Goal: Find specific page/section: Find specific page/section

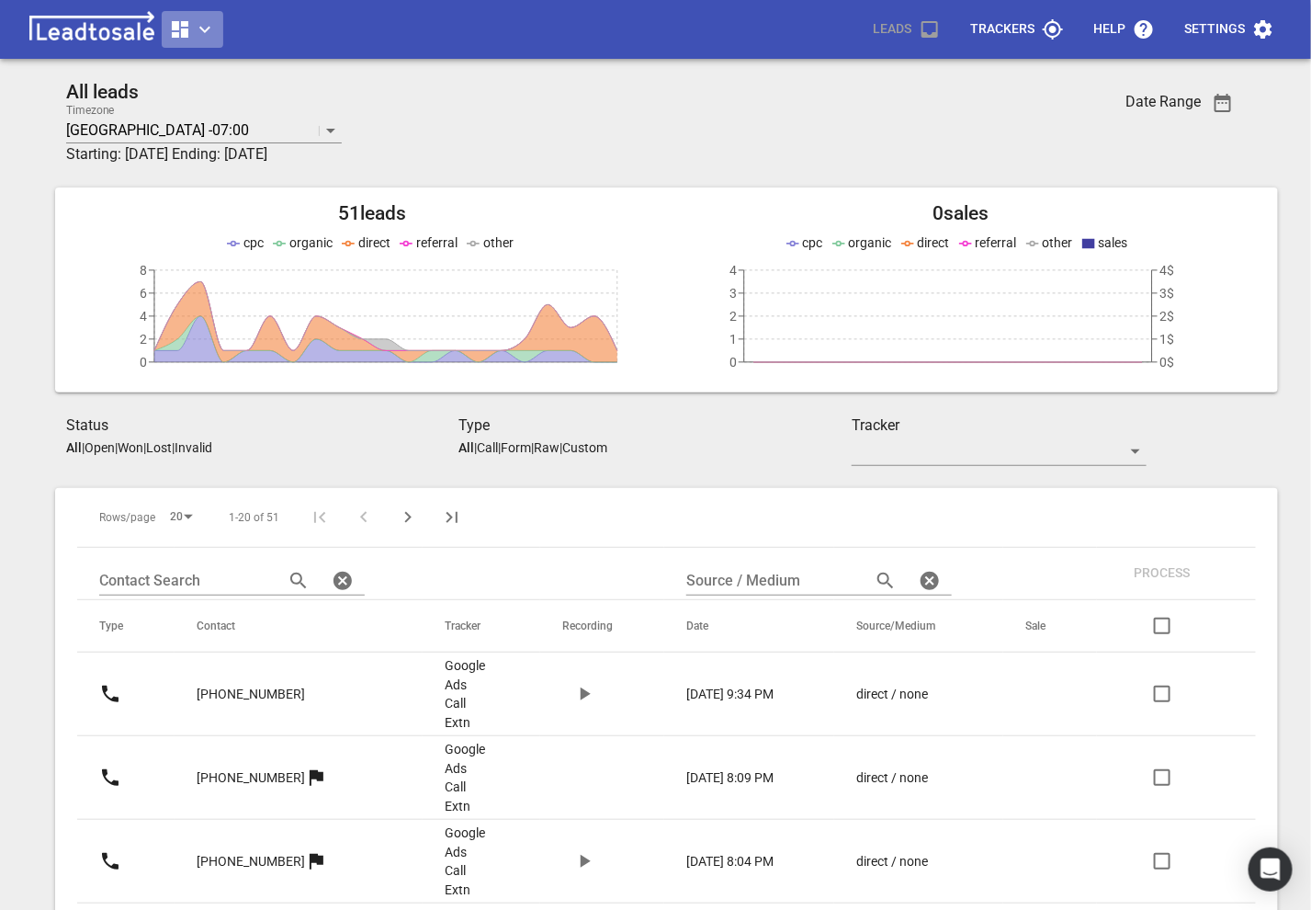
click at [200, 37] on icon "button" at bounding box center [205, 29] width 22 height 22
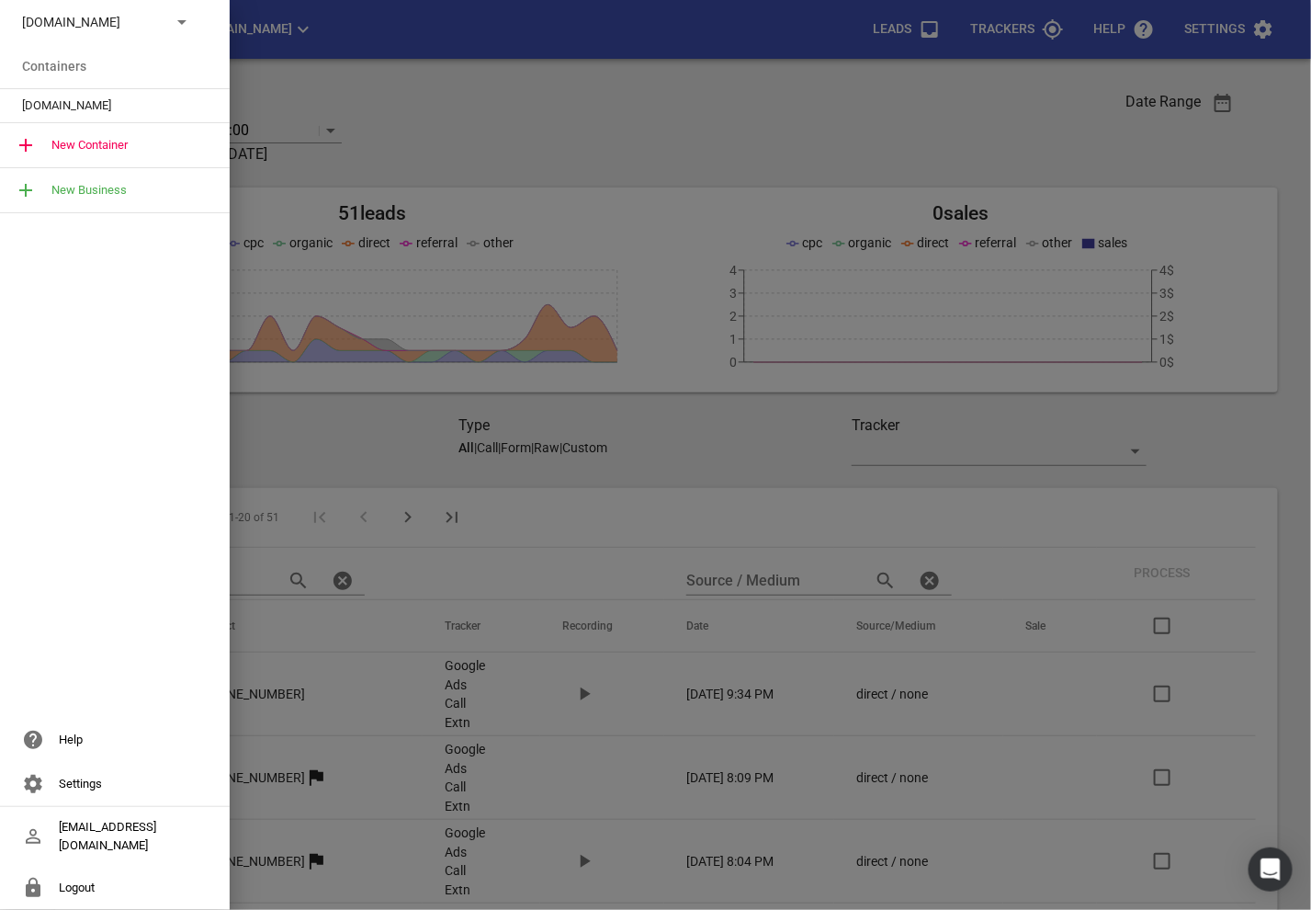
click at [178, 37] on div "[DOMAIN_NAME]" at bounding box center [115, 22] width 230 height 44
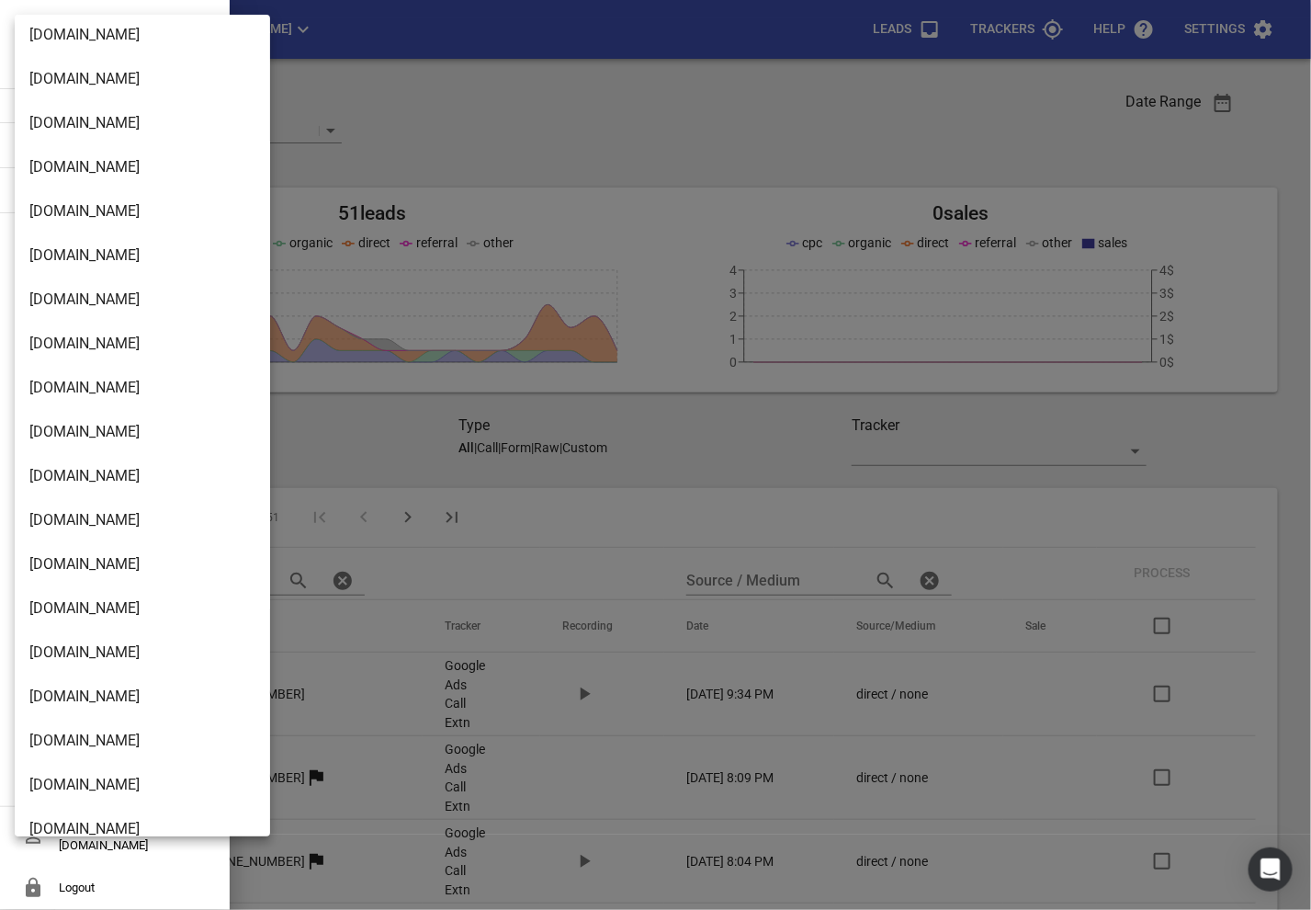
scroll to position [1504, 0]
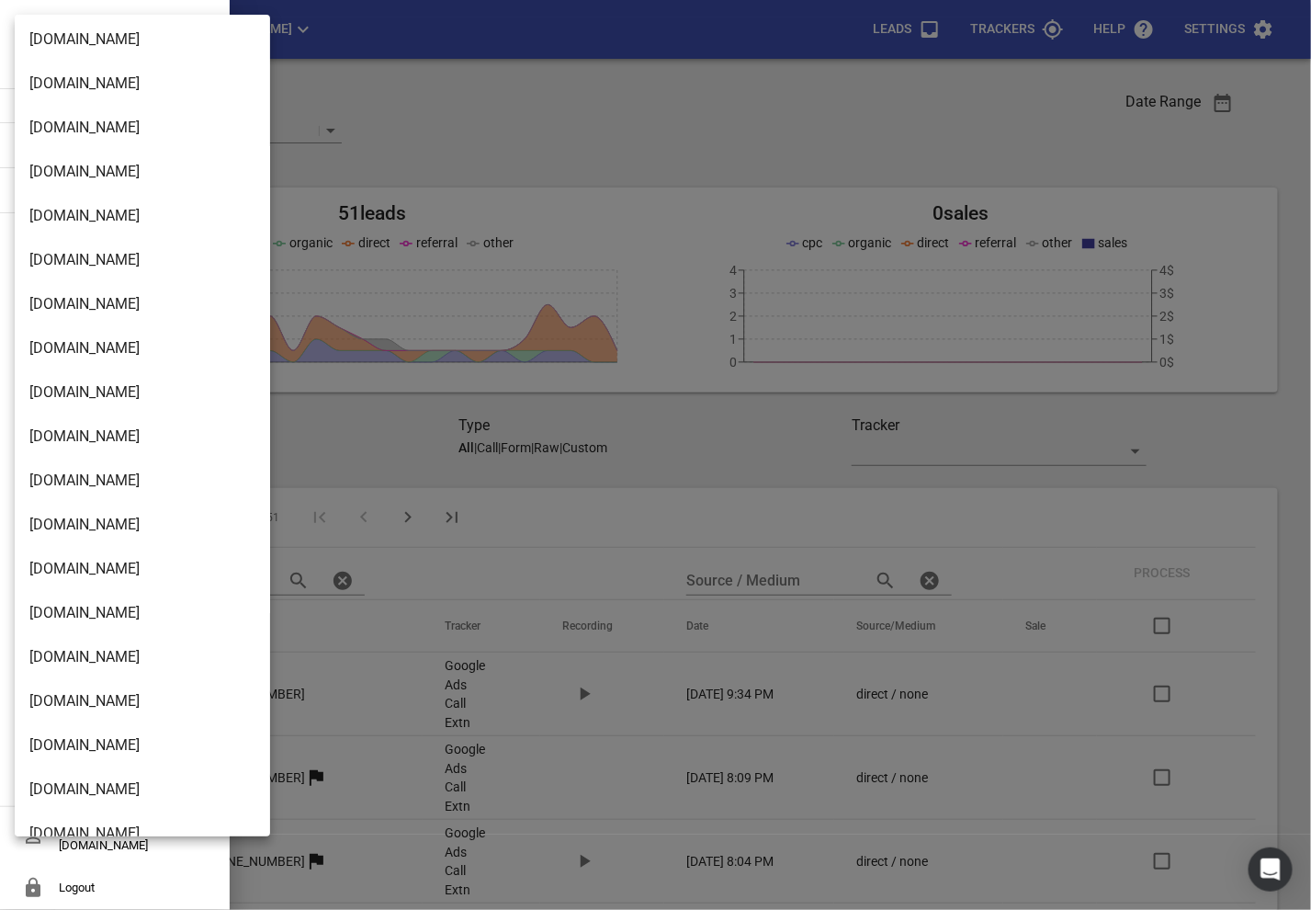
click at [109, 300] on li "[DOMAIN_NAME]" at bounding box center [142, 304] width 255 height 44
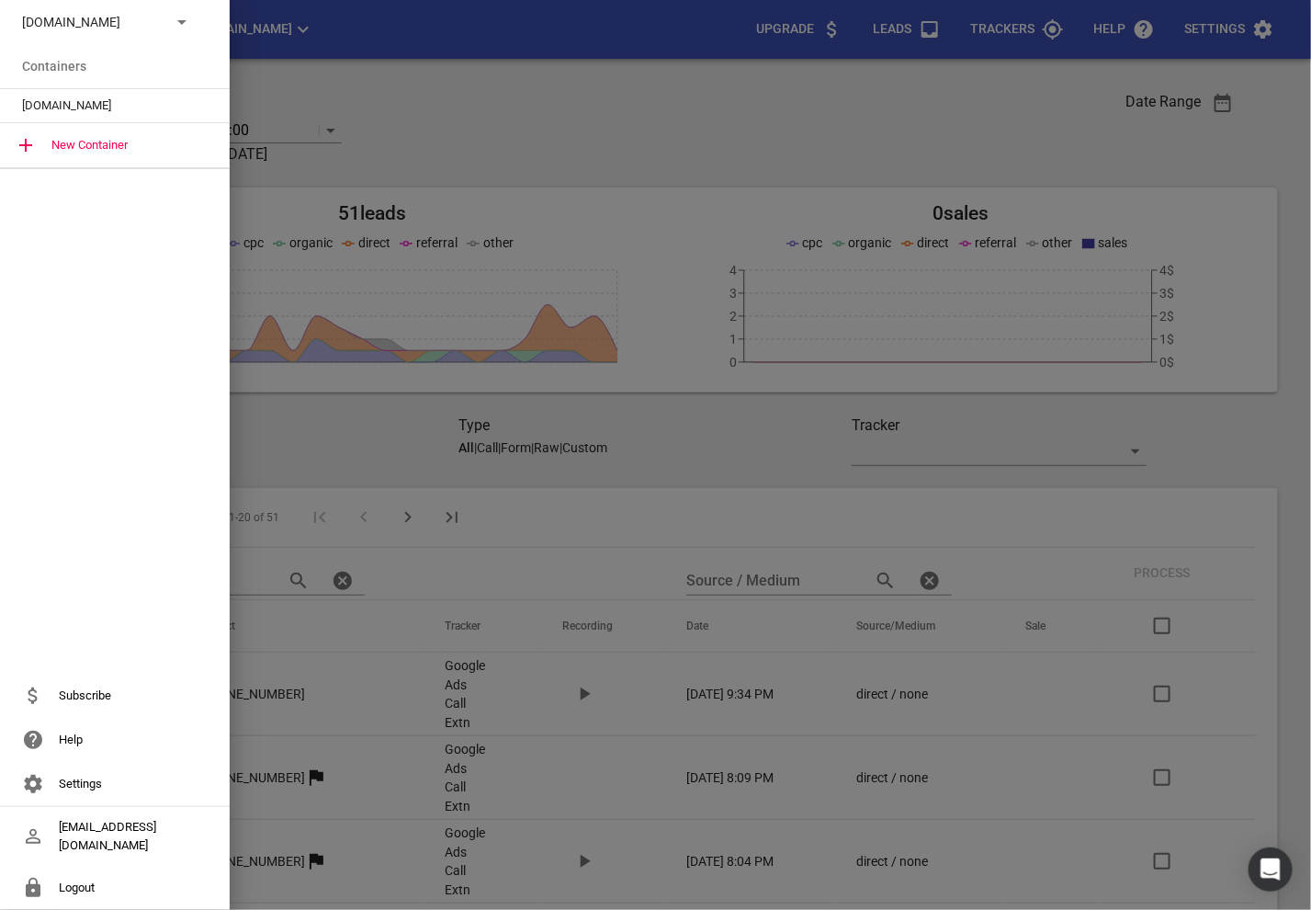
click at [78, 98] on span "[DOMAIN_NAME]" at bounding box center [107, 106] width 171 height 18
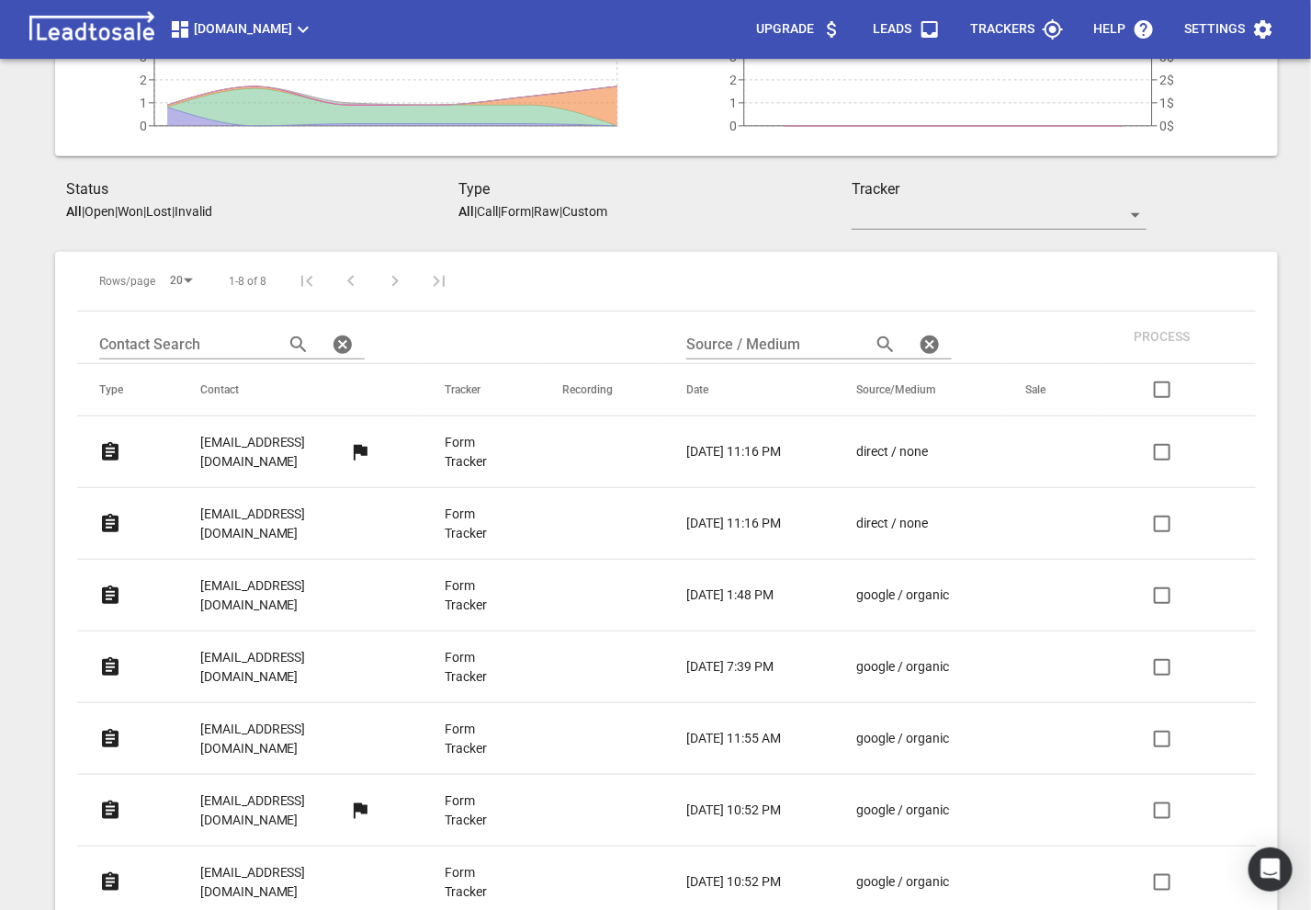
scroll to position [238, 0]
click at [267, 503] on p "[EMAIL_ADDRESS][DOMAIN_NAME]" at bounding box center [285, 522] width 171 height 38
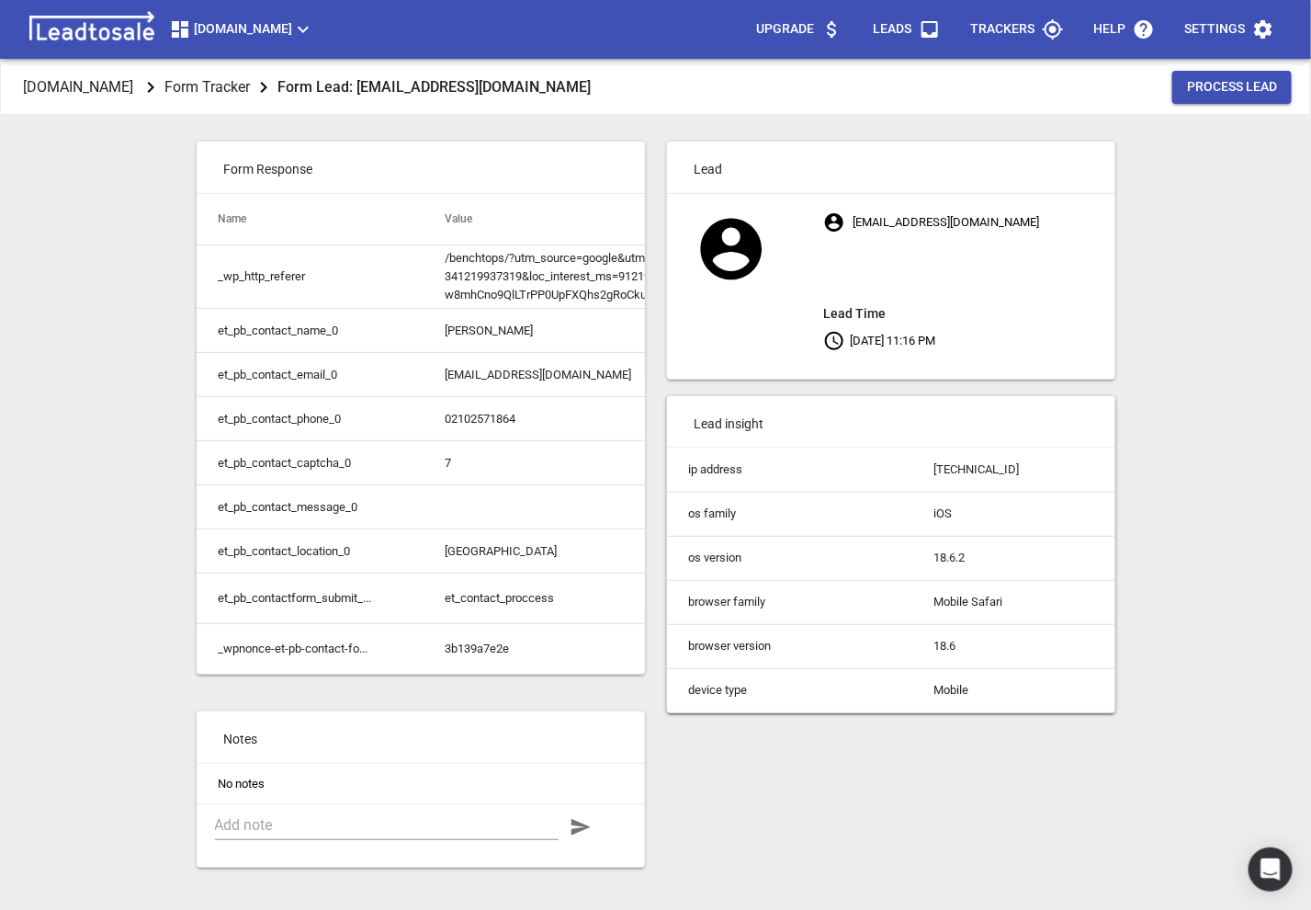
click at [63, 64] on span "msme.co.nz" at bounding box center [91, 87] width 145 height 54
click at [69, 94] on p "msme.co.nz" at bounding box center [78, 86] width 110 height 21
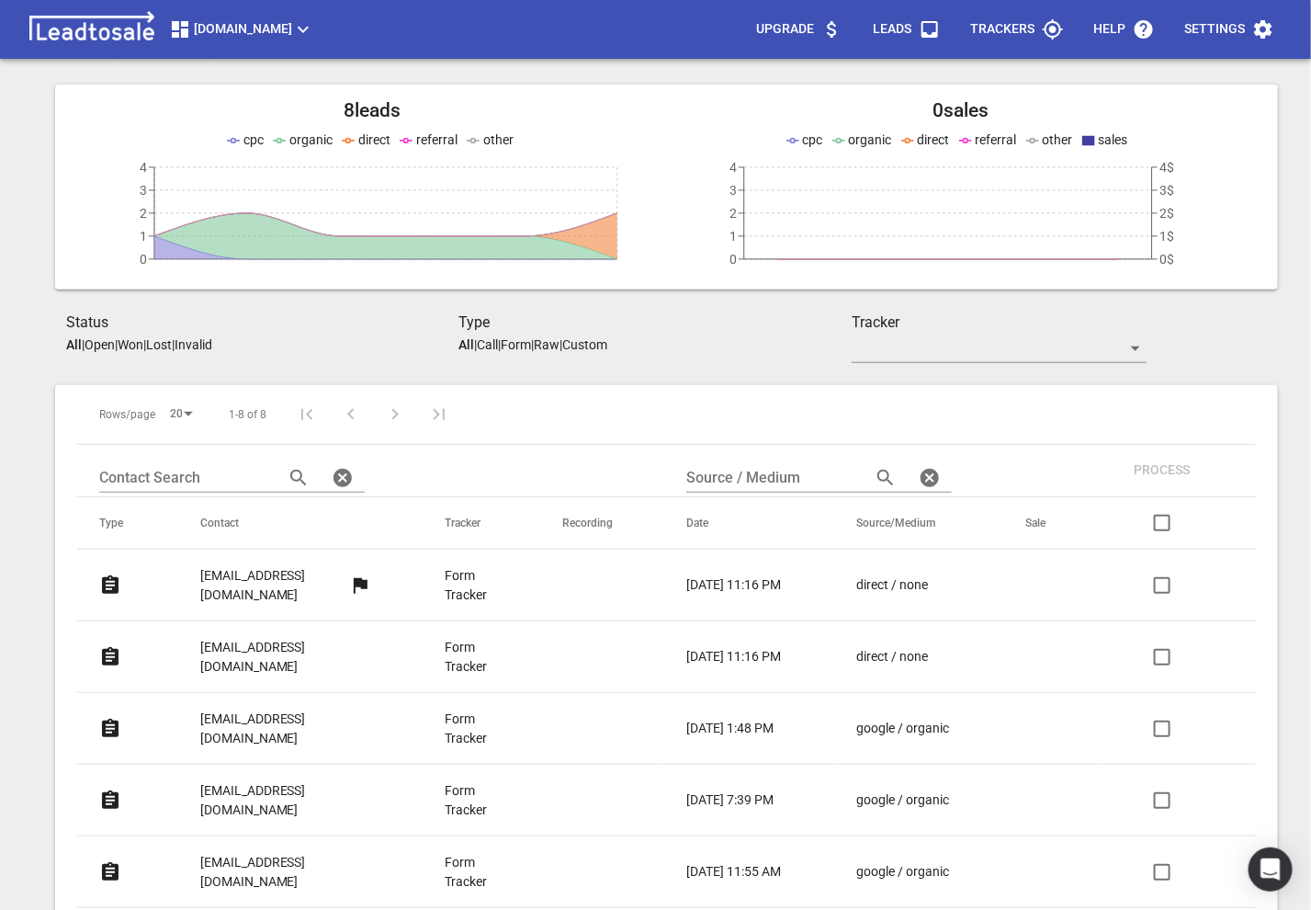
scroll to position [153, 0]
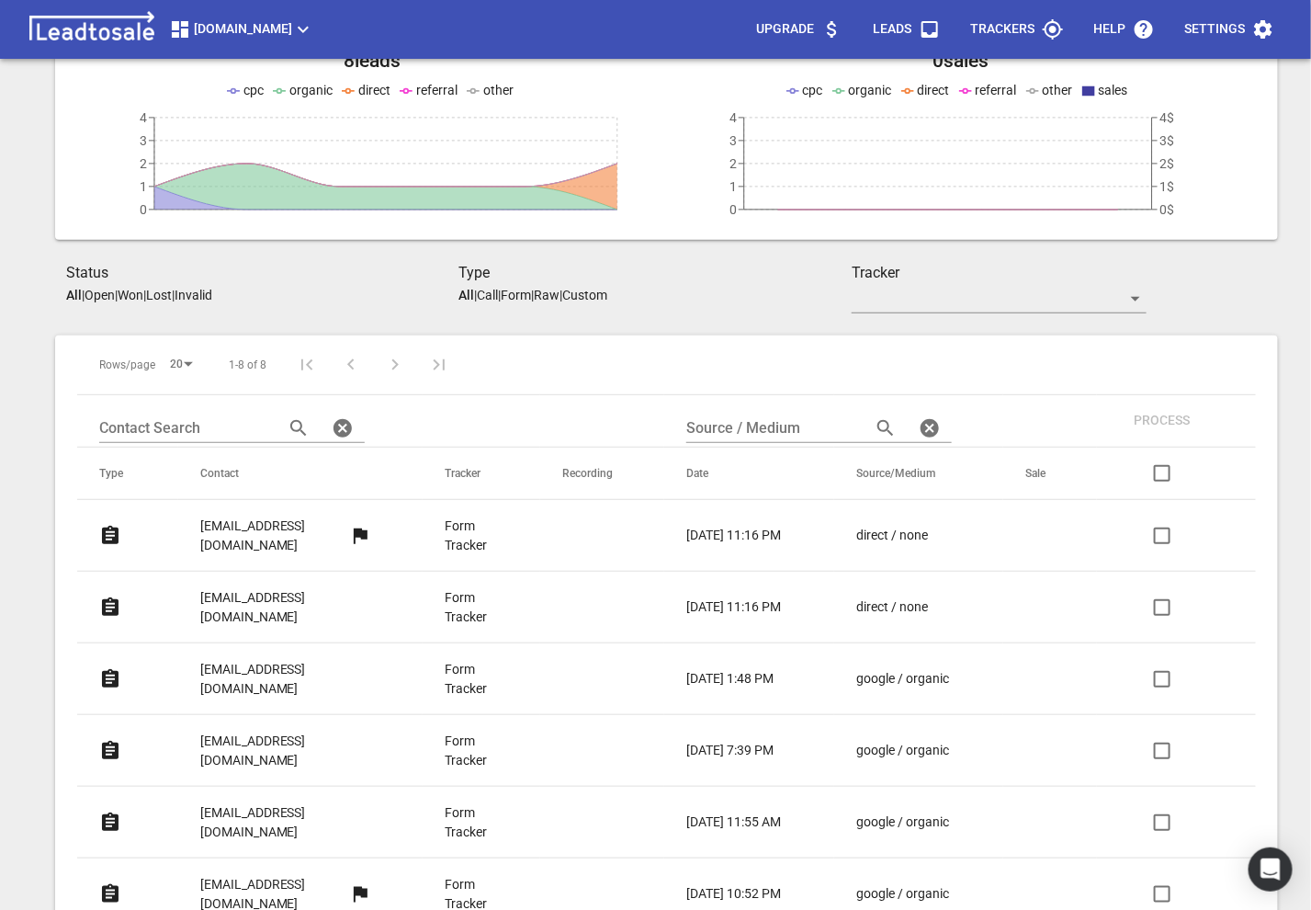
click at [217, 660] on p "jeffwill_nz@yahoo.fr" at bounding box center [285, 679] width 171 height 38
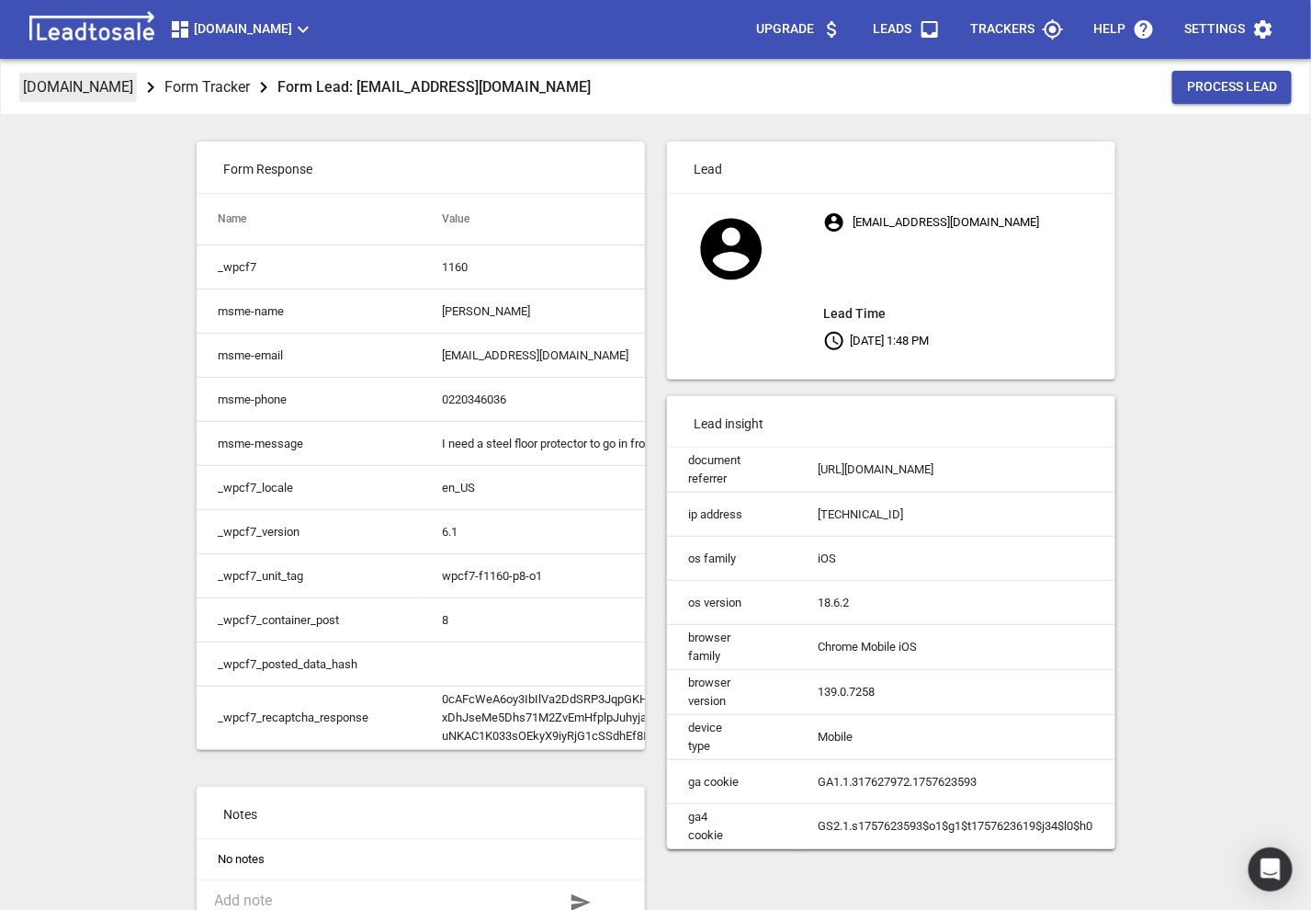
click at [80, 101] on span "msme.co.nz" at bounding box center [78, 87] width 118 height 29
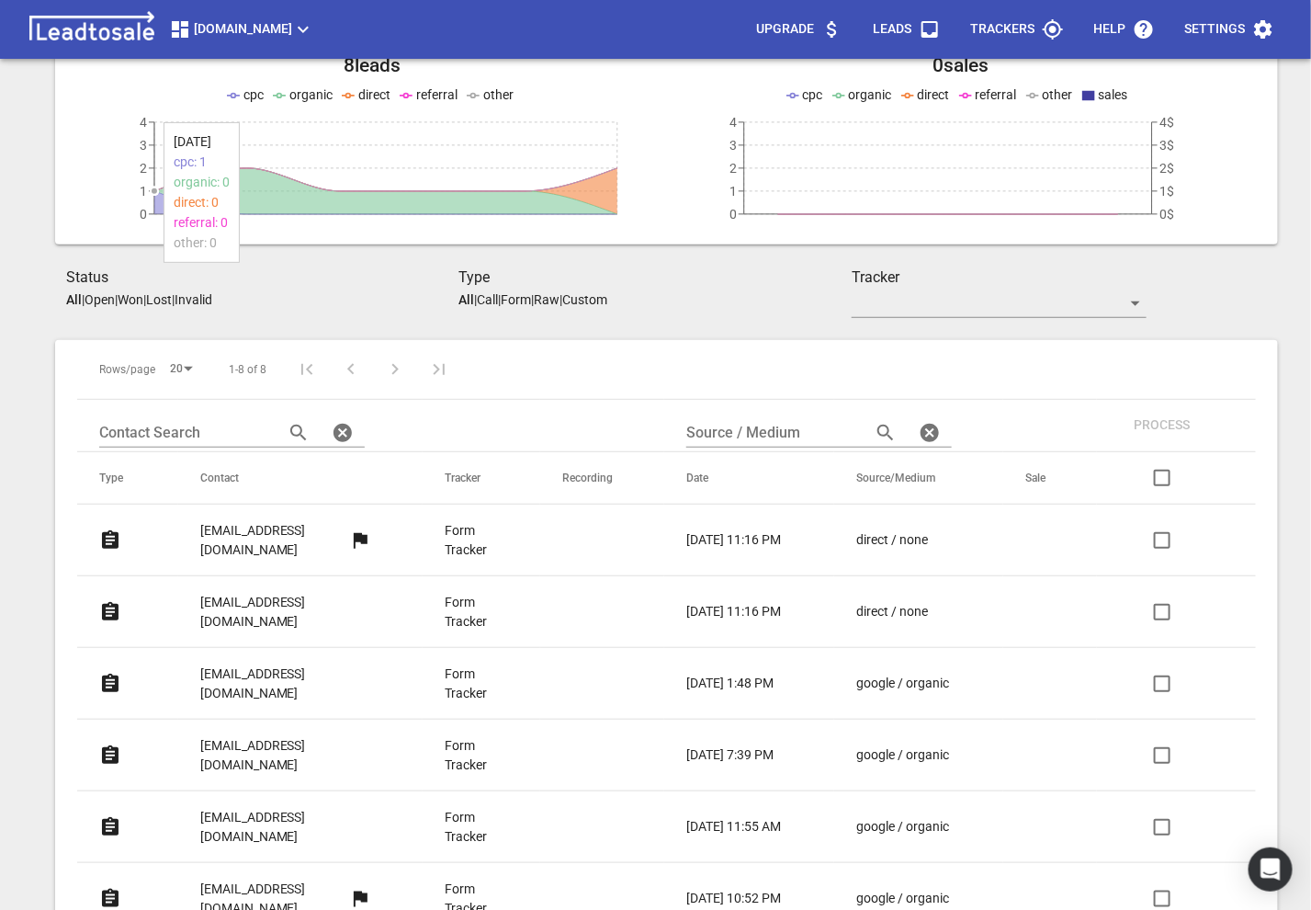
scroll to position [156, 0]
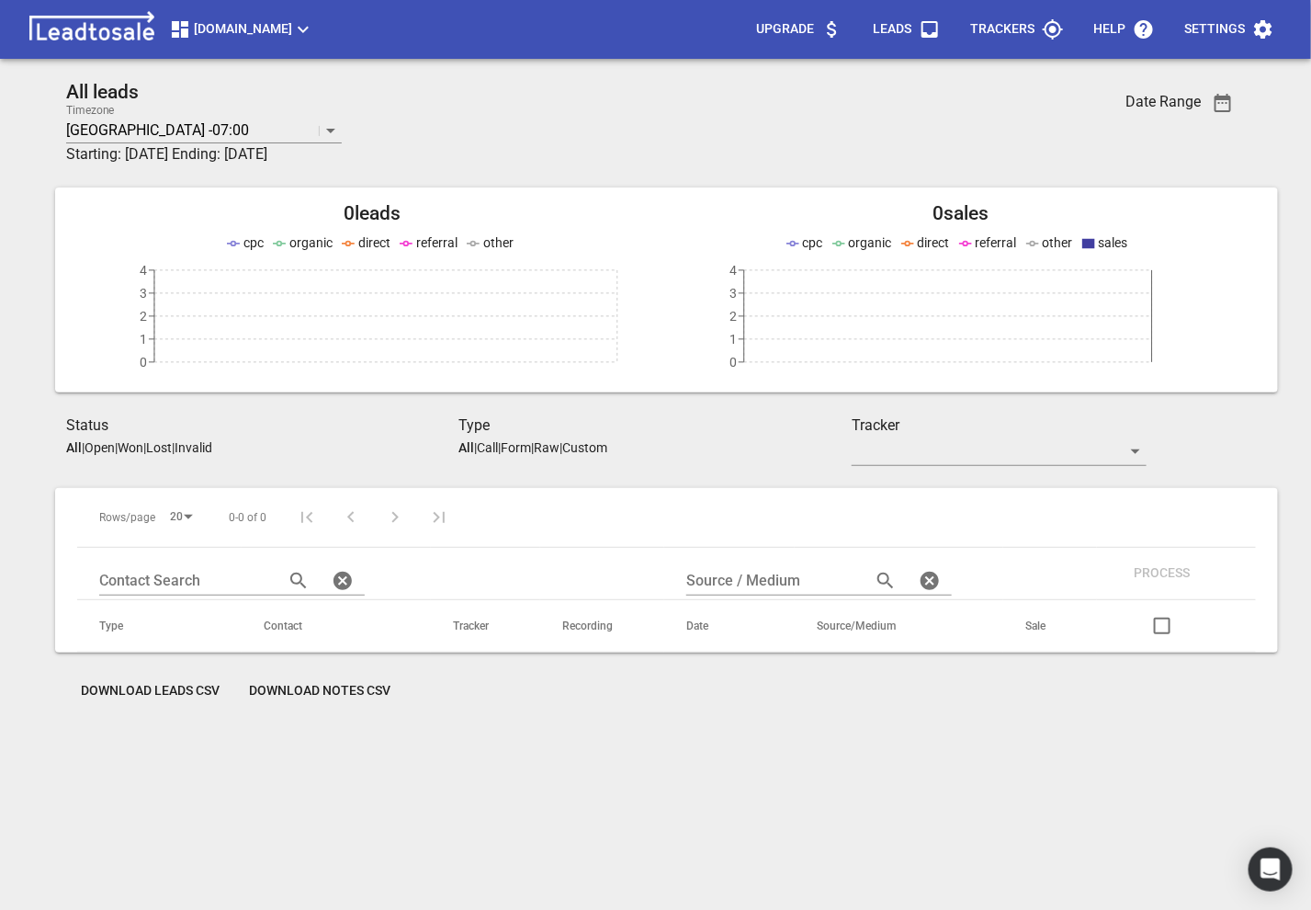
click at [276, 25] on span "[DOMAIN_NAME]" at bounding box center [241, 29] width 145 height 22
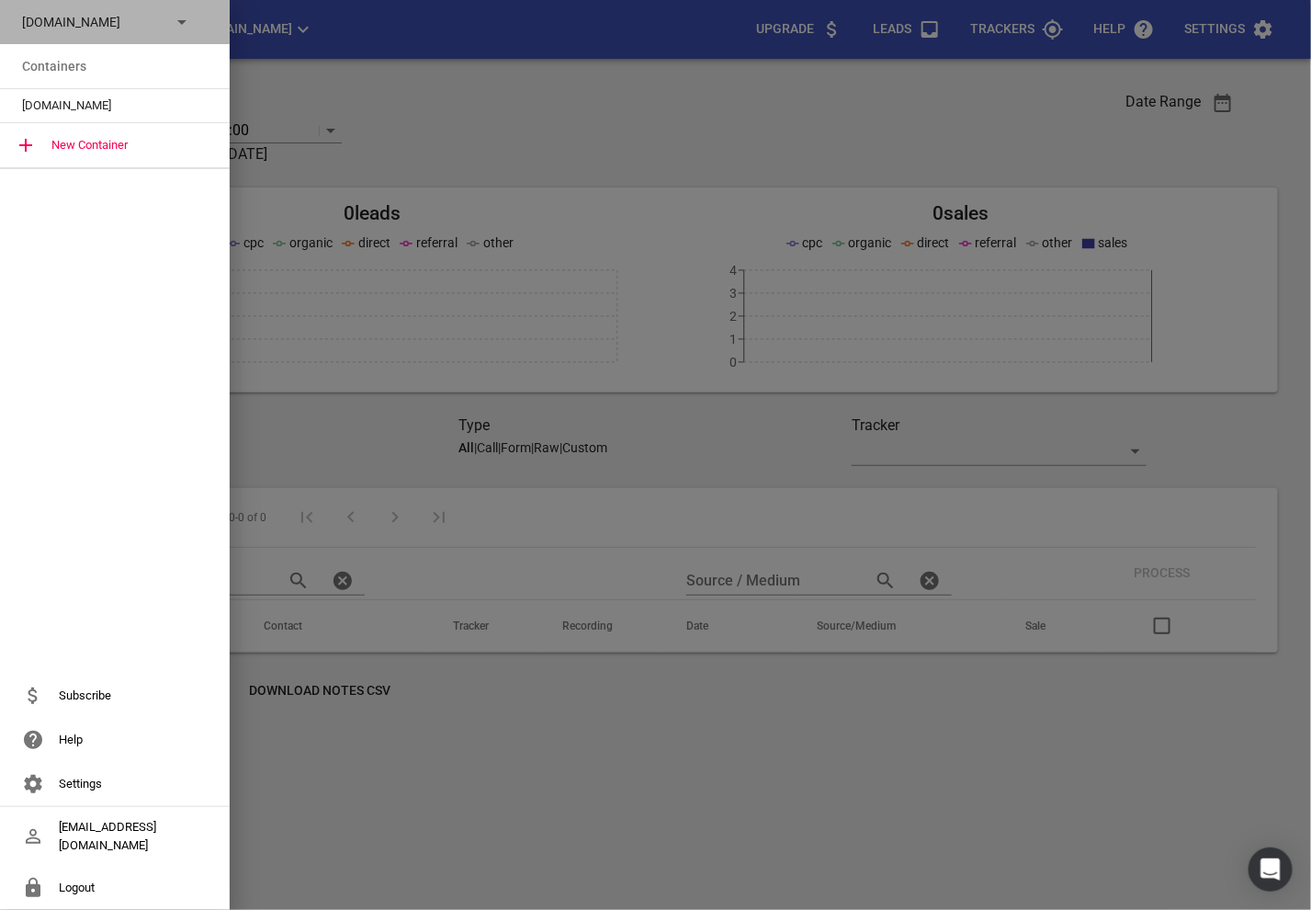
click at [183, 28] on icon at bounding box center [182, 22] width 22 height 22
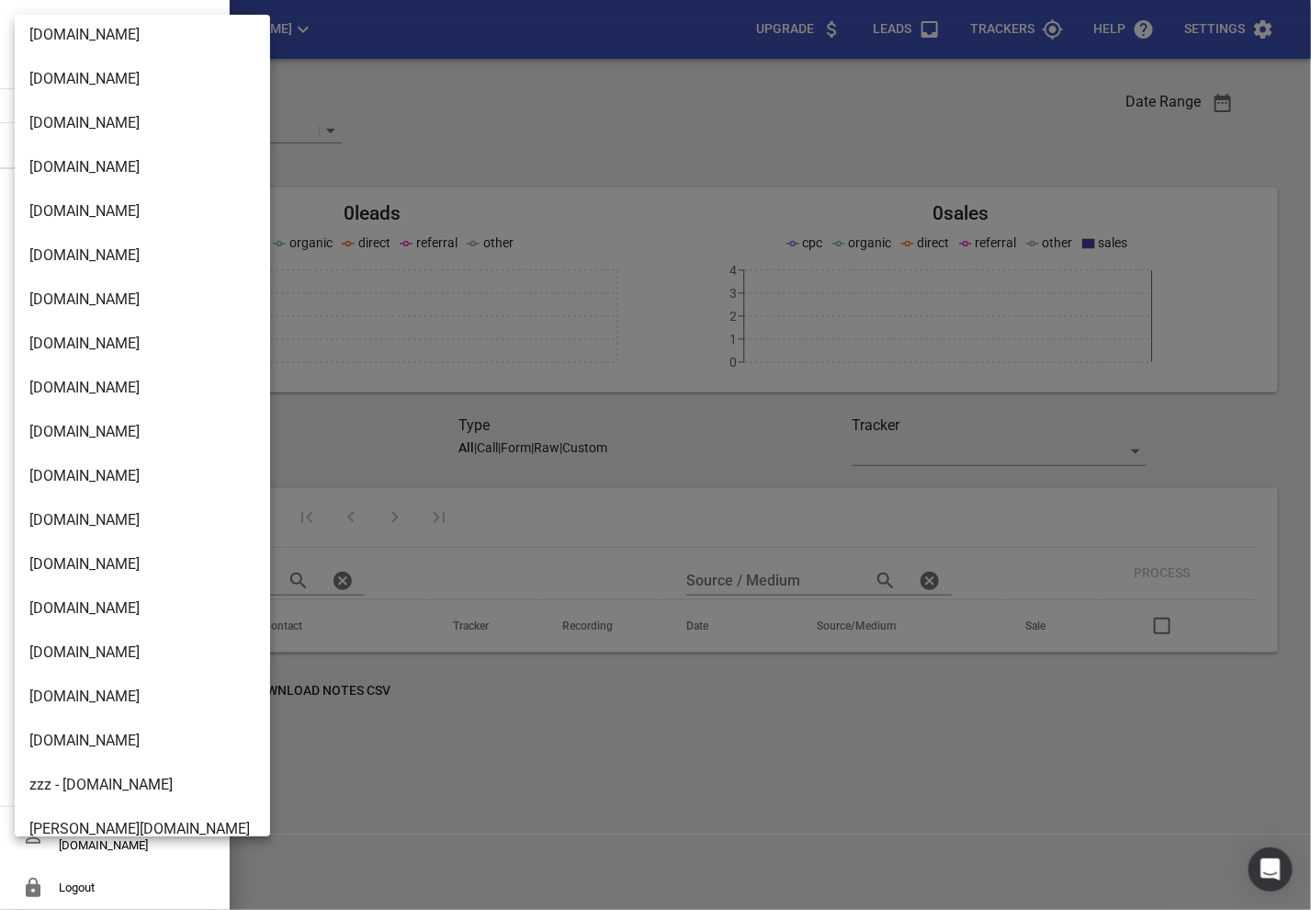
scroll to position [1678, 0]
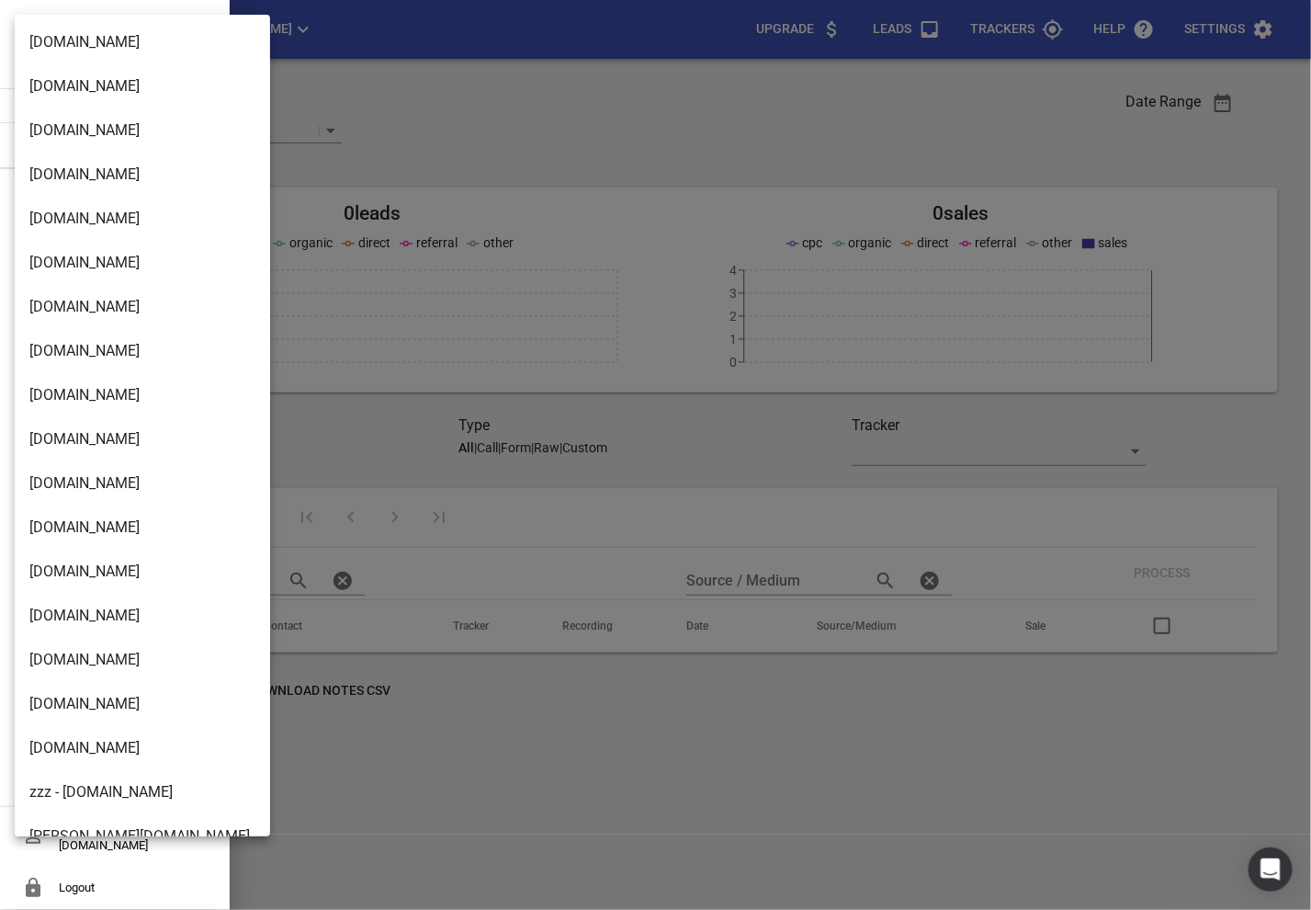
click at [53, 116] on li "[DOMAIN_NAME]" at bounding box center [142, 130] width 255 height 44
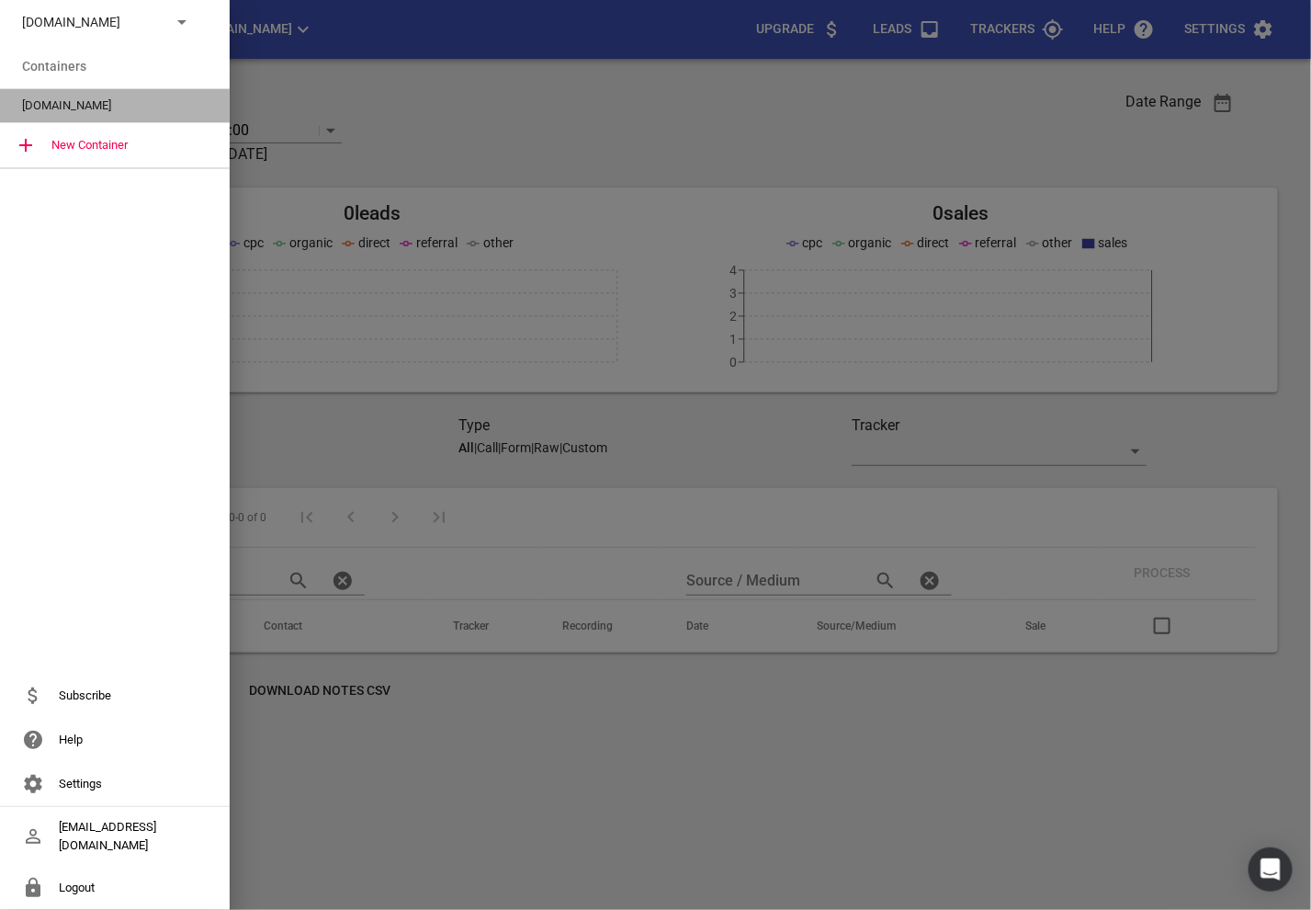
click at [52, 89] on div "[DOMAIN_NAME]" at bounding box center [115, 105] width 230 height 33
click at [96, 110] on span "[DOMAIN_NAME]" at bounding box center [107, 106] width 171 height 18
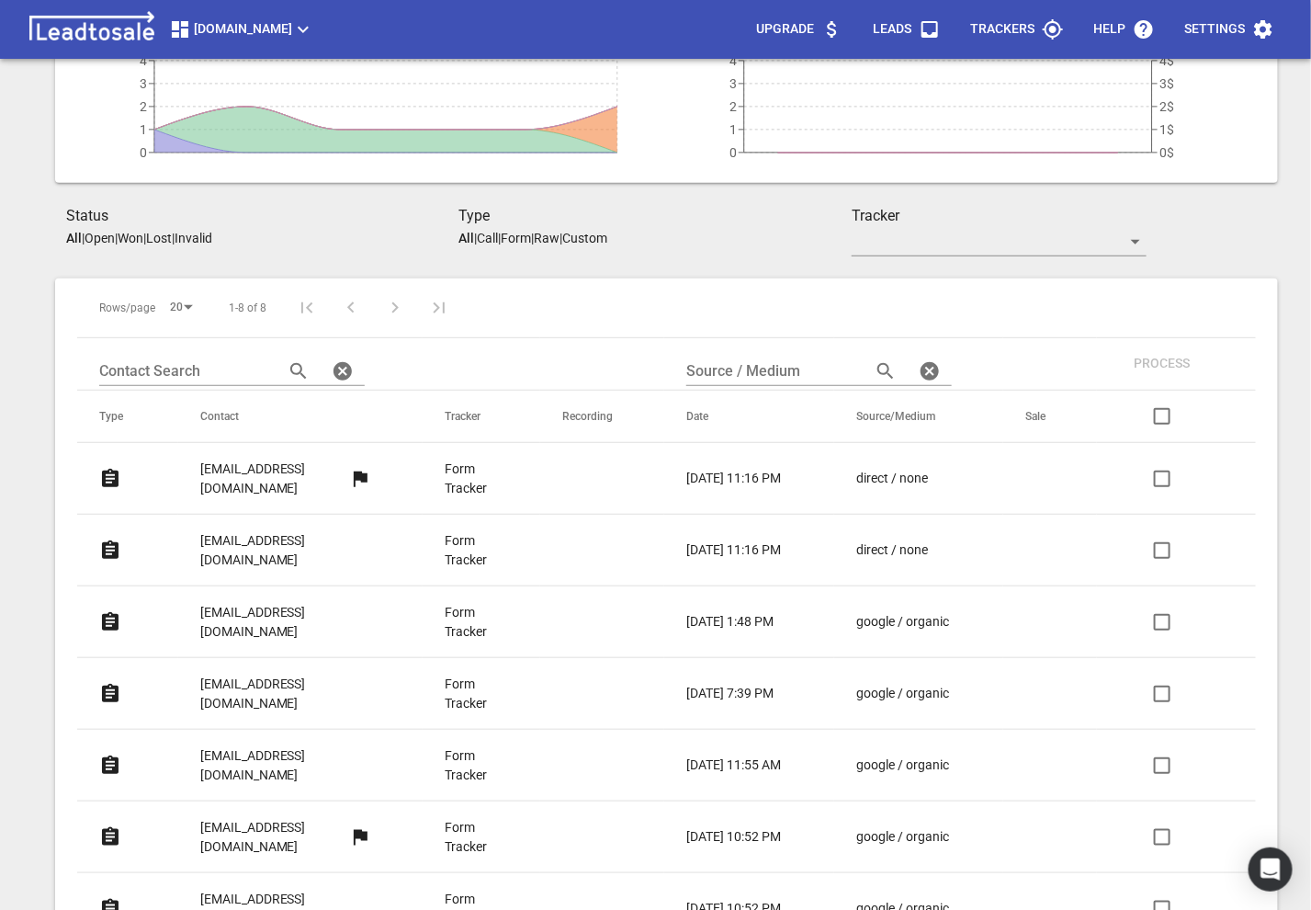
scroll to position [238, 0]
